Goal: Information Seeking & Learning: Understand process/instructions

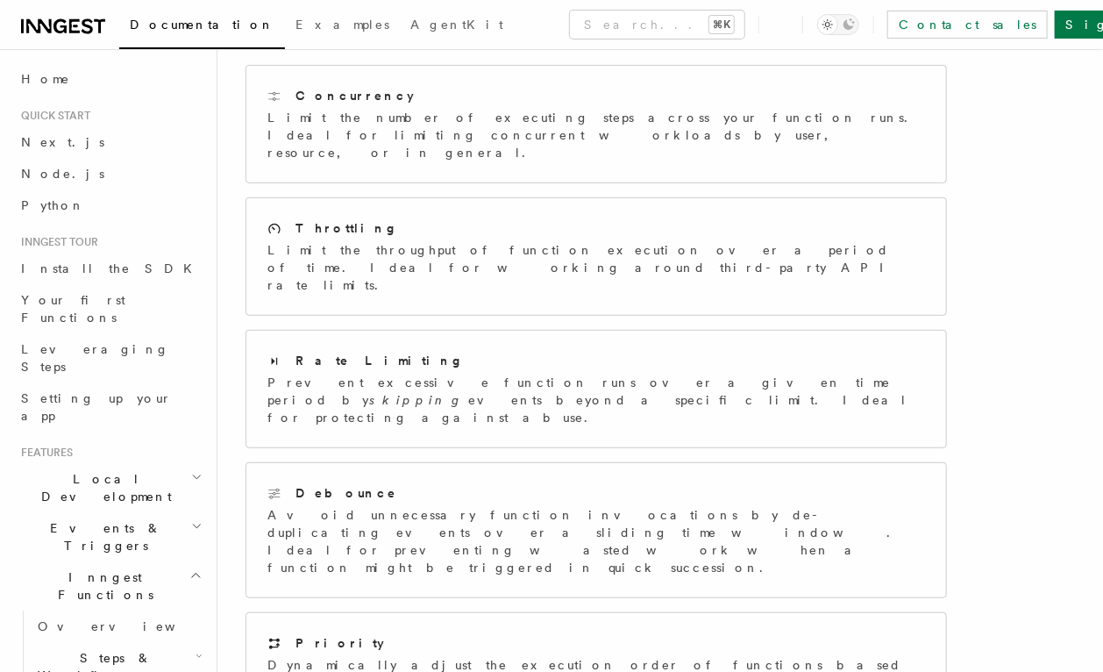
scroll to position [261, 0]
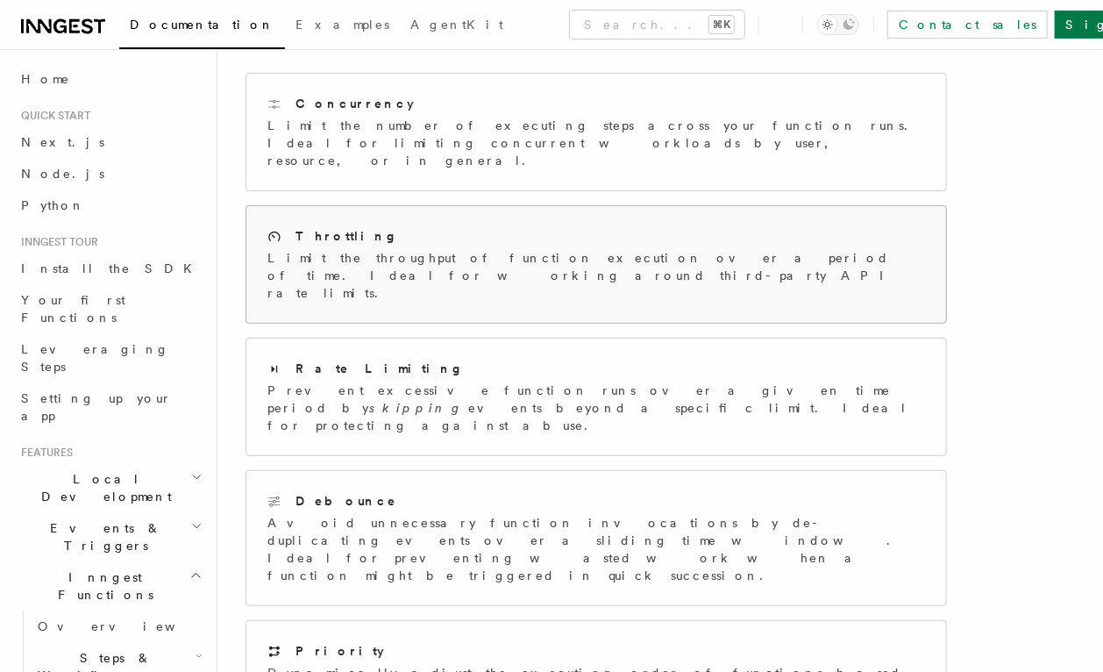
click at [577, 227] on div "Throttling" at bounding box center [597, 236] width 658 height 18
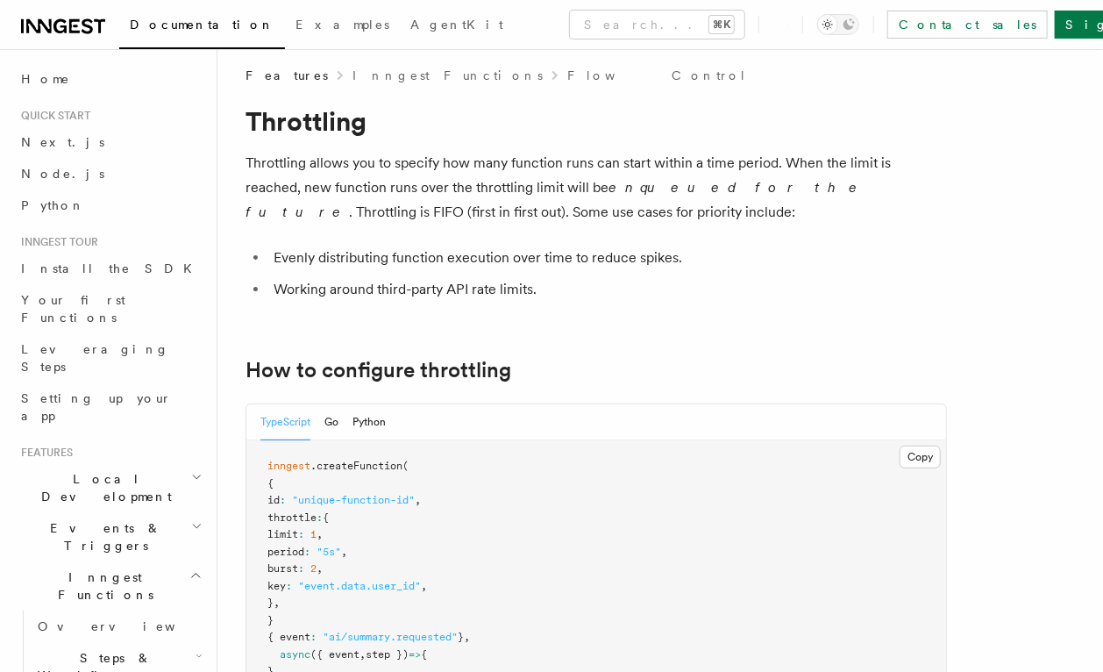
scroll to position [8, 0]
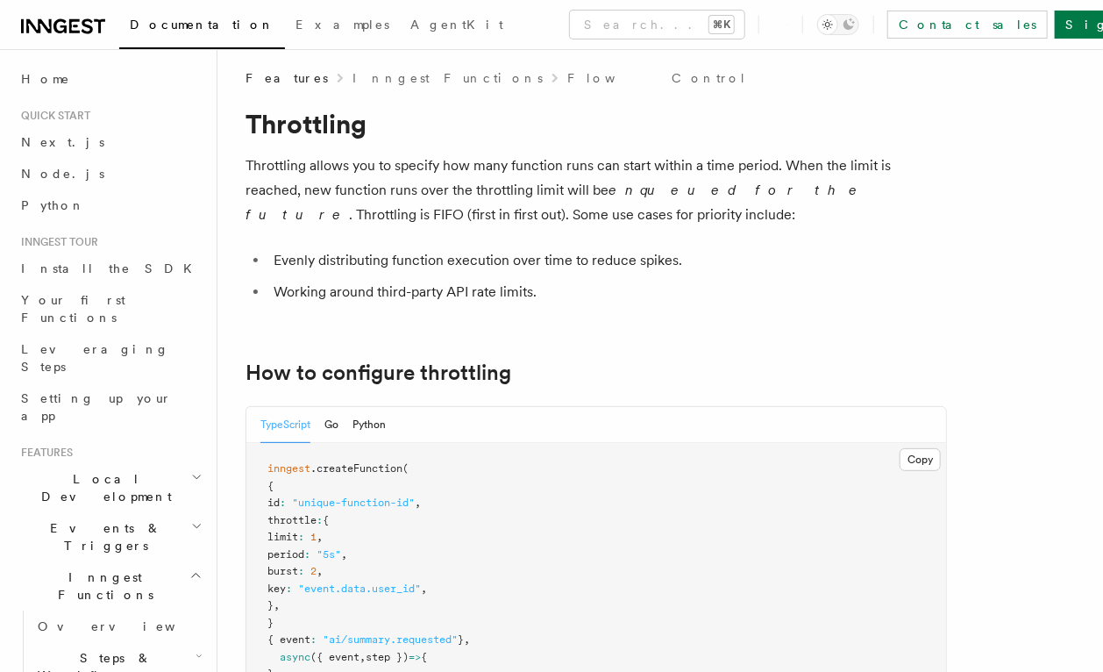
click at [554, 364] on h2 "How to configure throttling" at bounding box center [597, 372] width 702 height 25
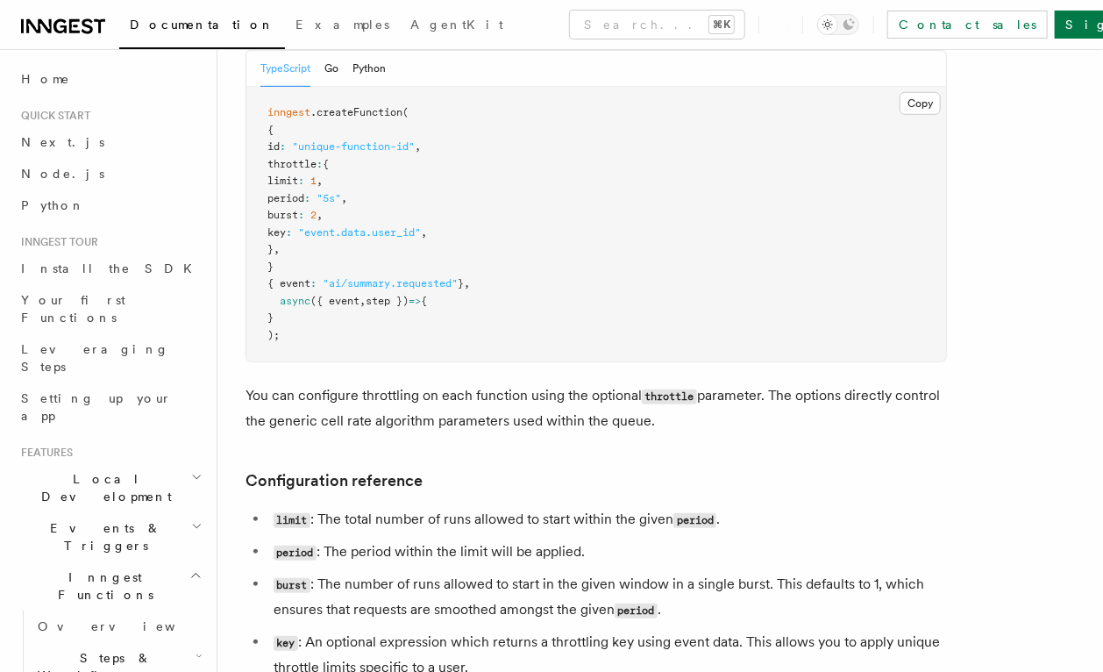
scroll to position [369, 0]
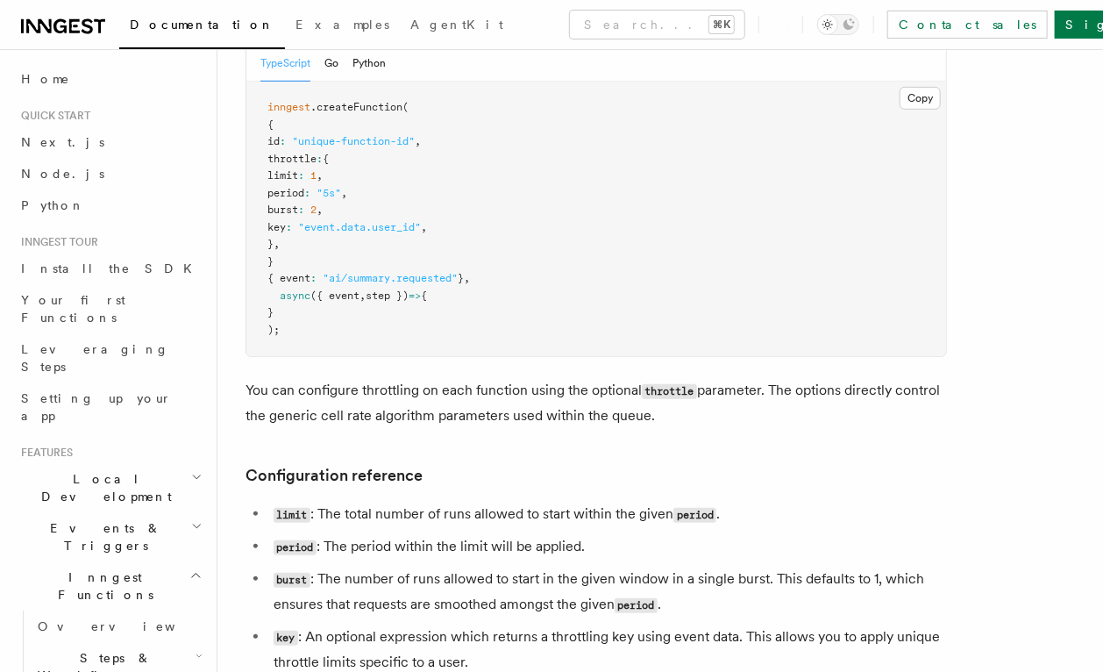
click at [744, 222] on pre "inngest .createFunction ( { id : "unique-function-id" , throttle : { limit : 1 …" at bounding box center [596, 219] width 700 height 275
